Goal: Submit feedback/report problem

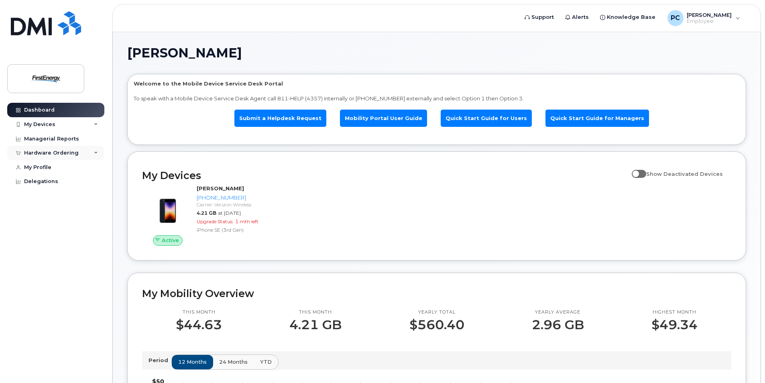
click at [70, 150] on div "Hardware Ordering" at bounding box center [51, 153] width 55 height 6
click at [42, 169] on div "My Orders" at bounding box center [42, 167] width 29 height 7
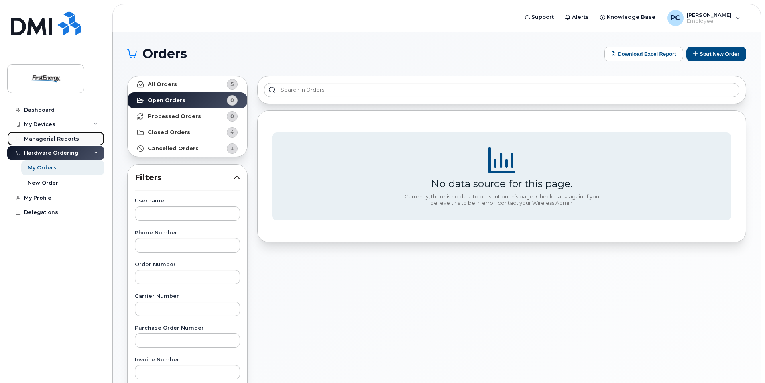
click at [55, 141] on div "Managerial Reports" at bounding box center [51, 139] width 55 height 6
click at [62, 139] on div "Managerial Reports" at bounding box center [51, 139] width 55 height 6
click at [63, 124] on div "My Devices" at bounding box center [55, 124] width 97 height 14
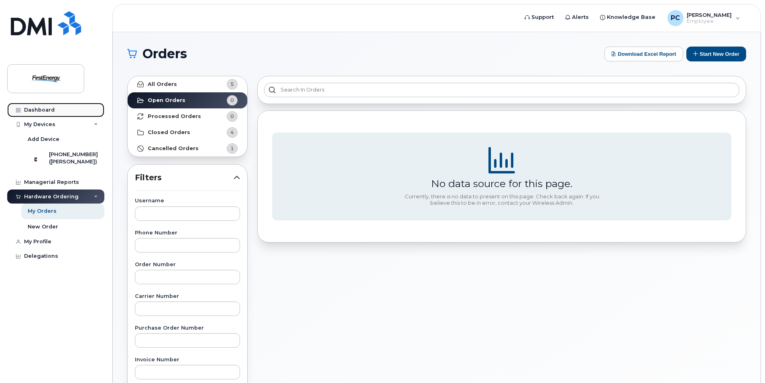
click at [67, 108] on link "Dashboard" at bounding box center [55, 110] width 97 height 14
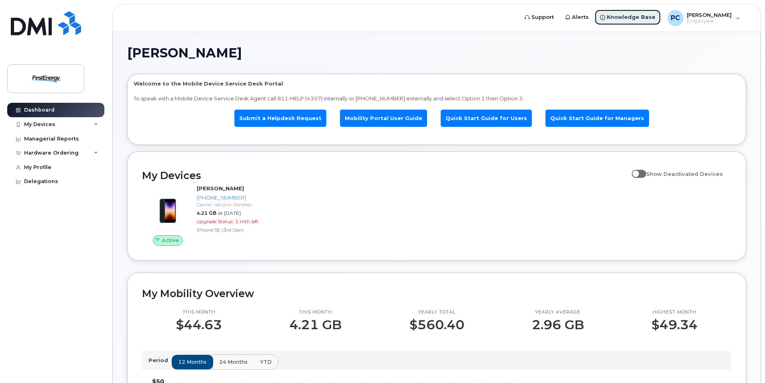
click at [629, 19] on span "Knowledge Base" at bounding box center [631, 17] width 49 height 8
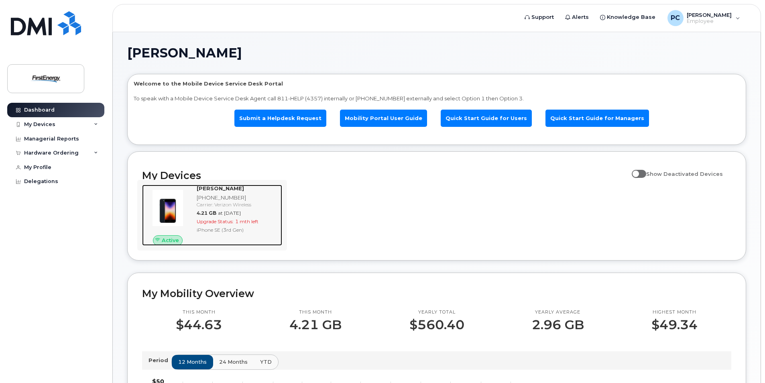
click at [220, 228] on div "iPhone SE (3rd Gen)" at bounding box center [238, 229] width 82 height 7
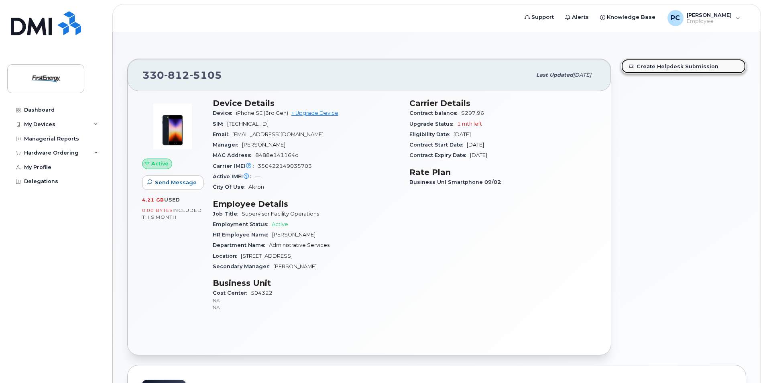
click at [664, 67] on link "Create Helpdesk Submission" at bounding box center [684, 66] width 124 height 14
click at [689, 66] on link "Create Helpdesk Submission" at bounding box center [684, 66] width 124 height 14
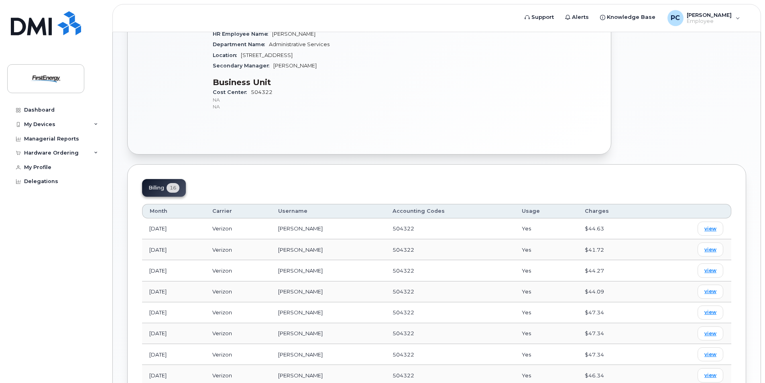
scroll to position [402, 0]
